Goal: Navigation & Orientation: Find specific page/section

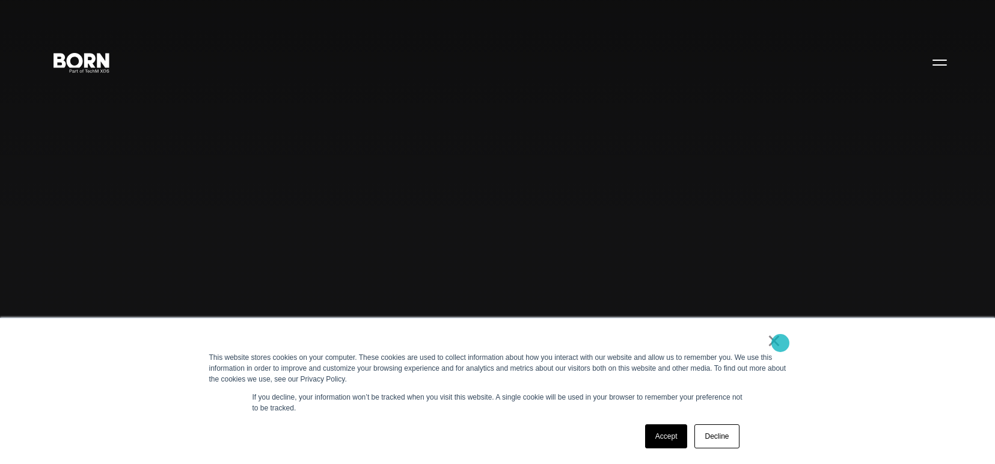
click at [781, 342] on link "×" at bounding box center [774, 340] width 14 height 11
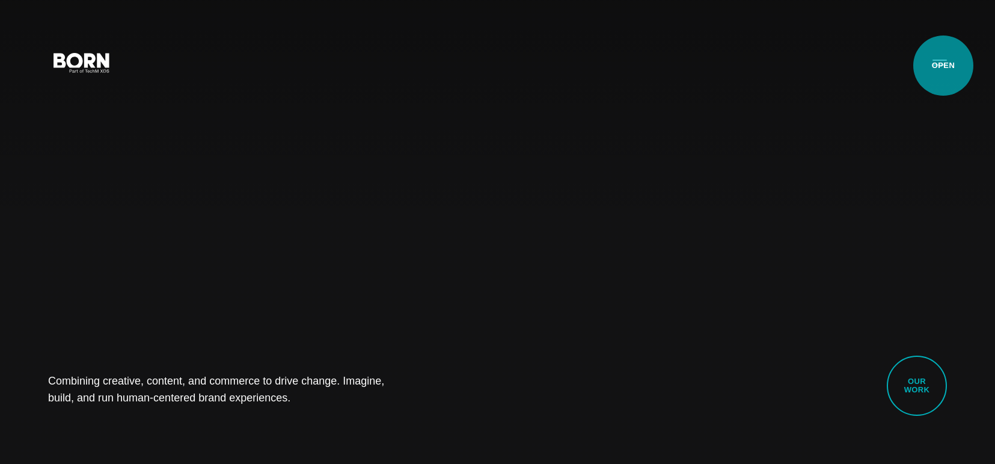
click at [944, 66] on button "Primary Menu" at bounding box center [940, 61] width 29 height 25
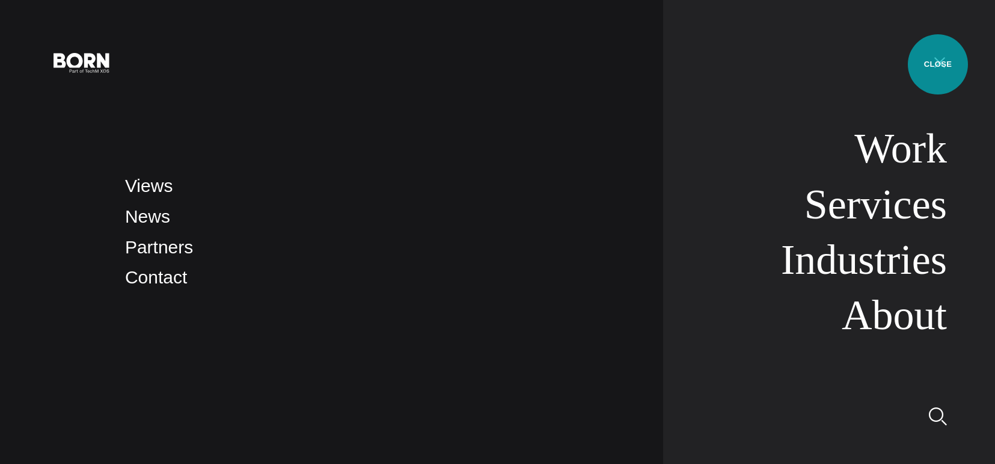
click at [938, 64] on button "Primary Menu" at bounding box center [940, 61] width 29 height 25
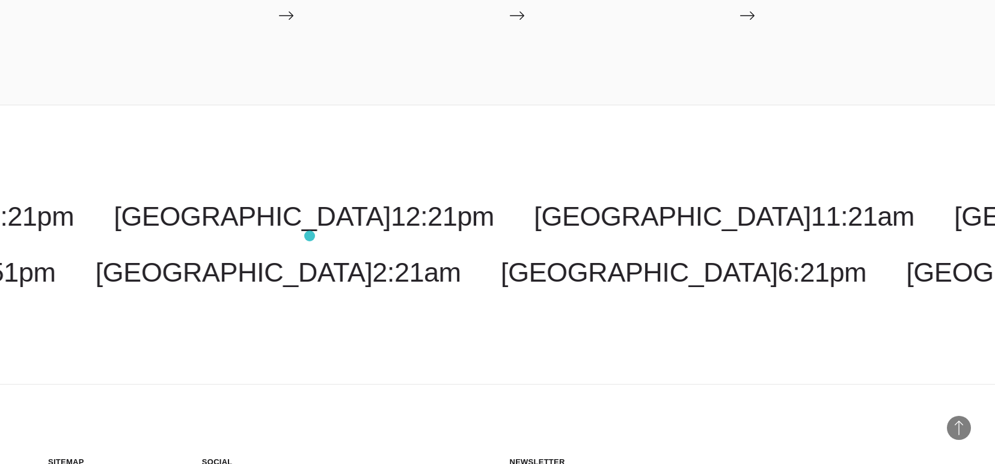
scroll to position [3368, 0]
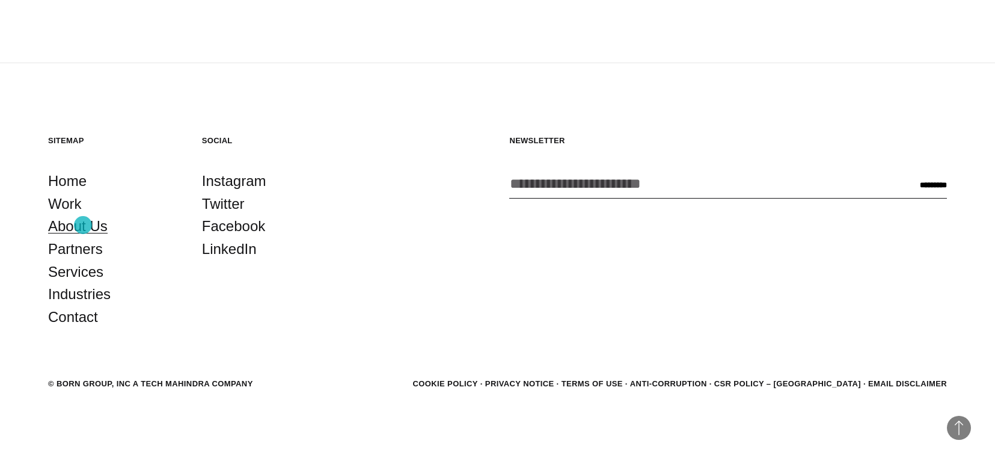
click at [83, 225] on link "About Us" at bounding box center [78, 226] width 60 height 23
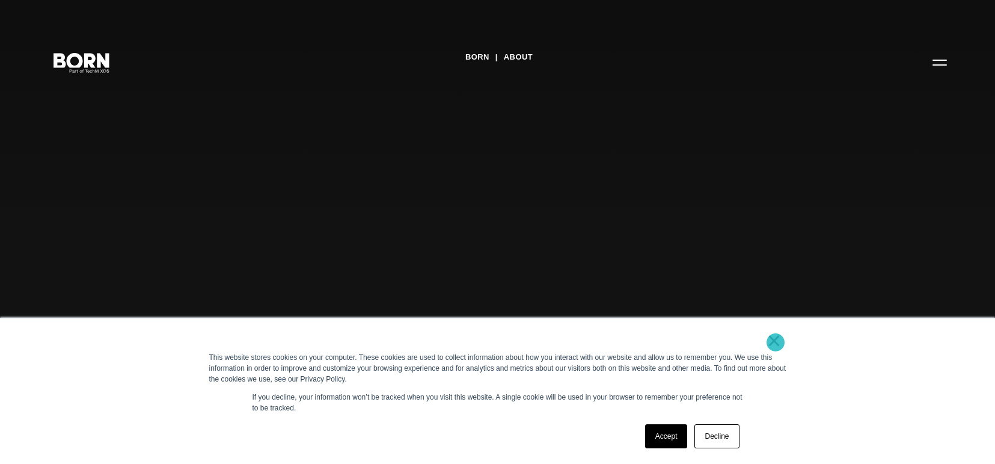
click at [776, 342] on link "×" at bounding box center [774, 340] width 14 height 11
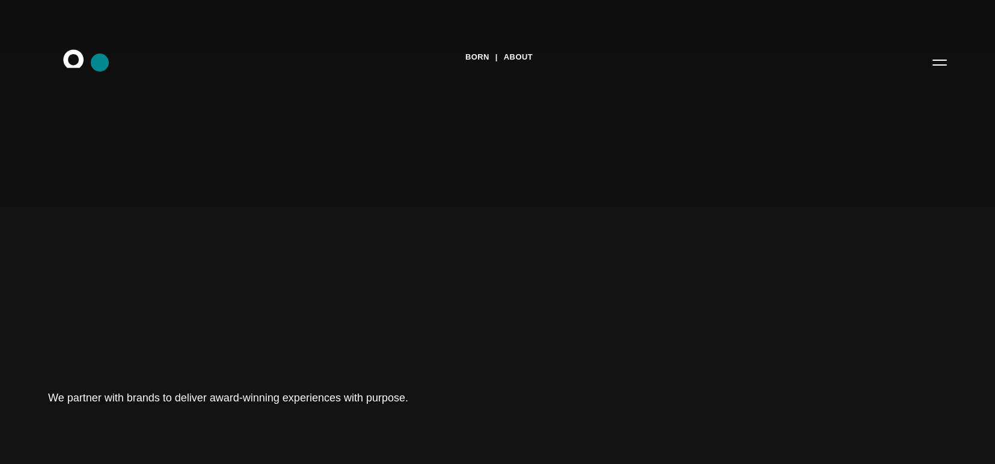
click at [100, 63] on icon ".st0{display:none;} .st1{display:inline;} .st2{font-family:'HelveticaNeue-Mediu…" at bounding box center [81, 61] width 77 height 31
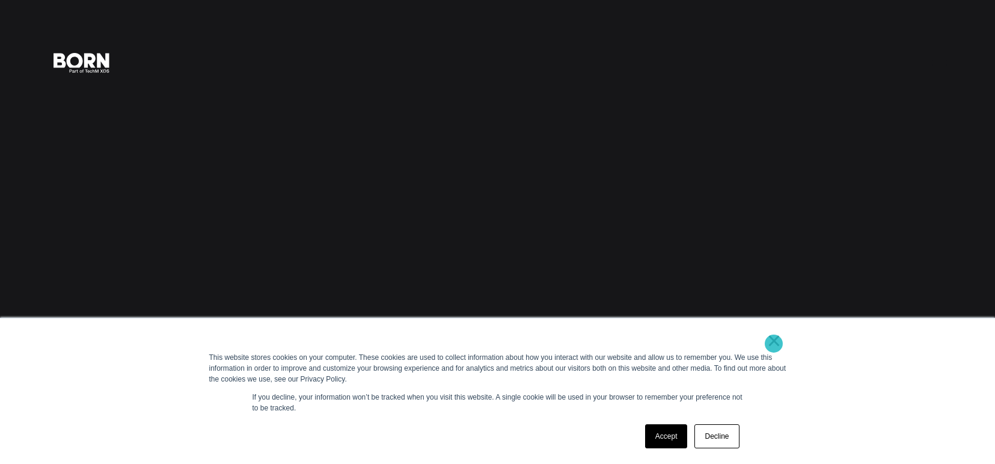
click at [774, 343] on link "×" at bounding box center [774, 340] width 14 height 11
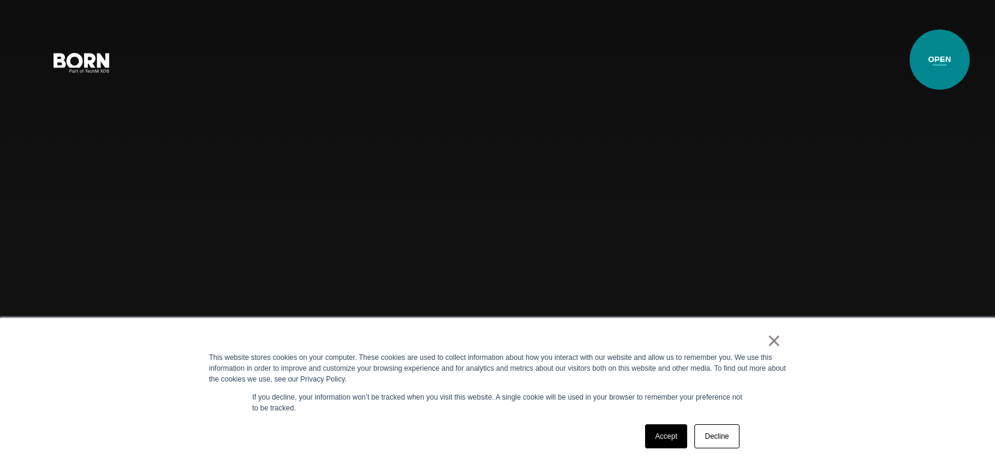
click at [940, 60] on button "Primary Menu" at bounding box center [940, 61] width 29 height 25
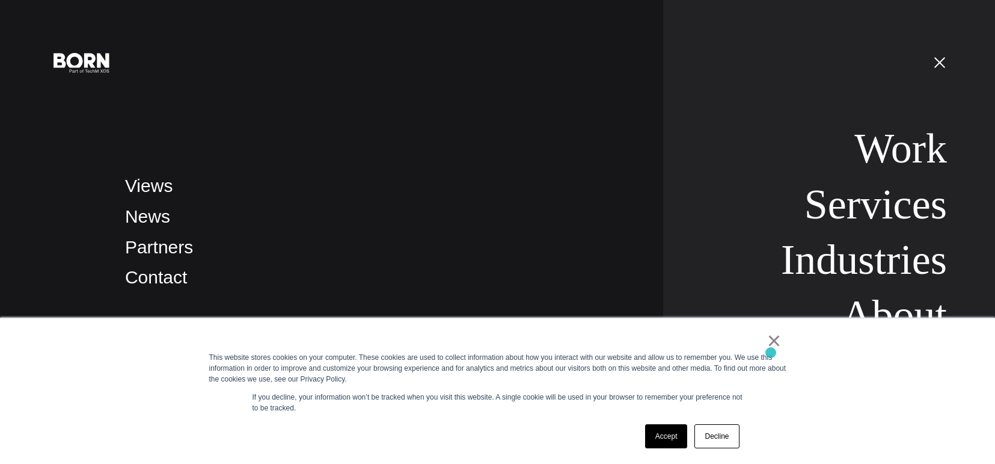
click at [769, 353] on div "This website stores cookies on your computer. These cookies are used to collect…" at bounding box center [497, 368] width 577 height 32
click at [776, 346] on link "×" at bounding box center [774, 340] width 14 height 11
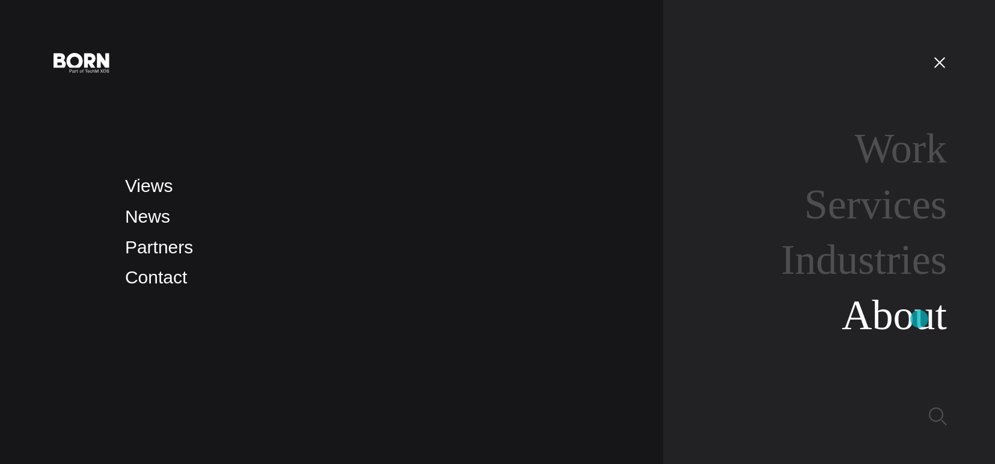
click at [916, 319] on link "About" at bounding box center [894, 315] width 105 height 46
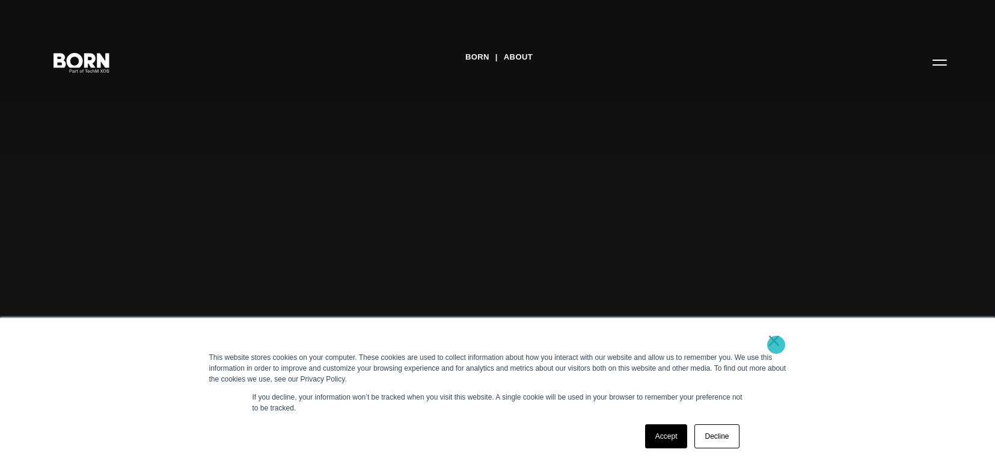
click at [776, 345] on link "×" at bounding box center [774, 340] width 14 height 11
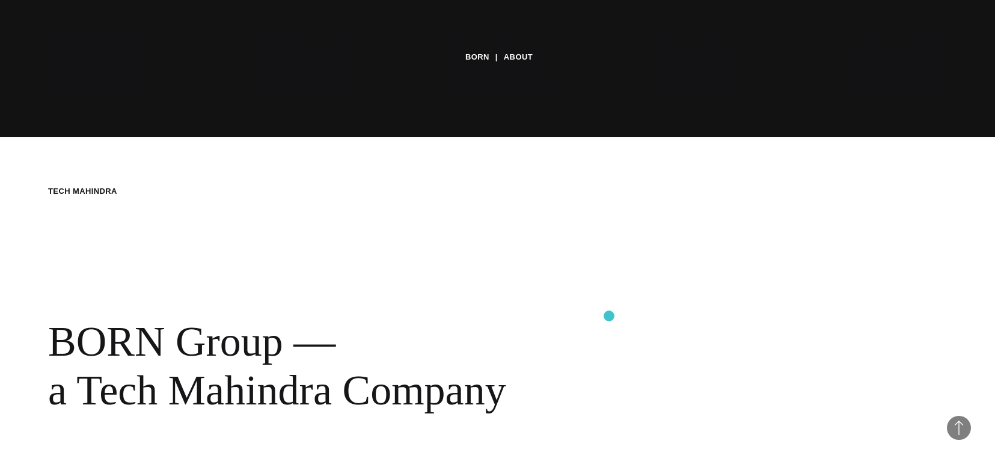
scroll to position [383, 0]
